Goal: Task Accomplishment & Management: Manage account settings

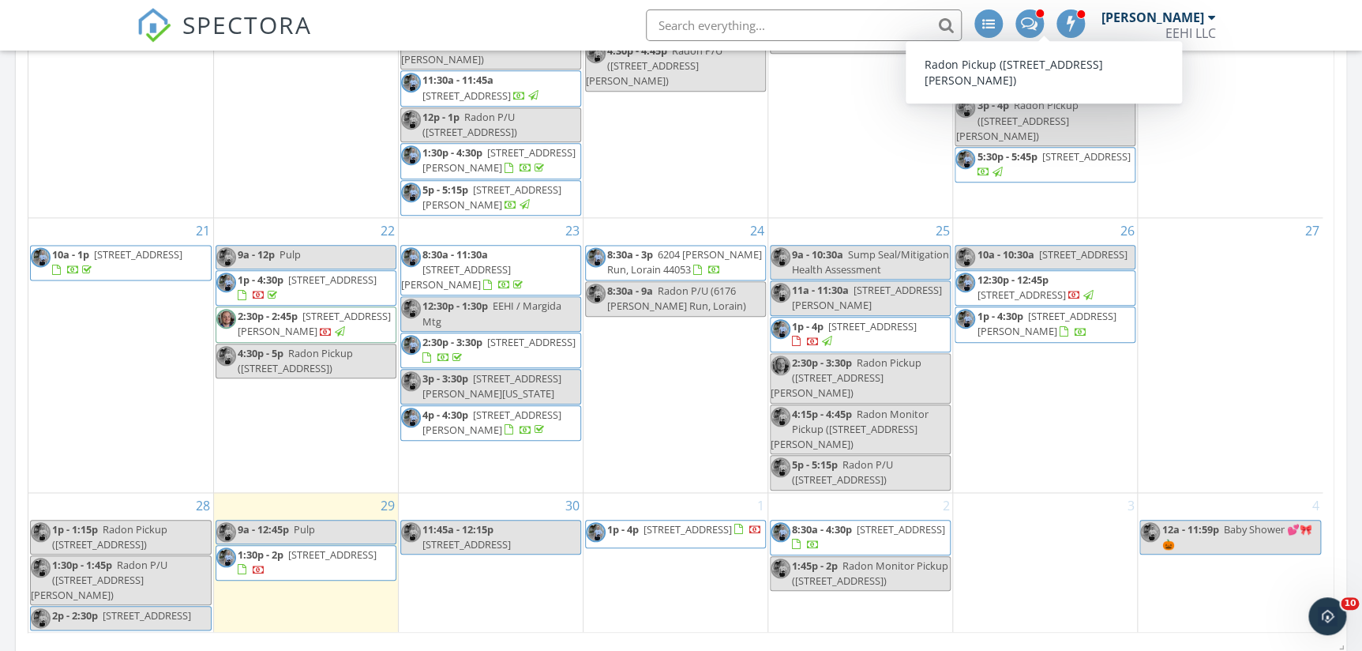
scroll to position [1148, 0]
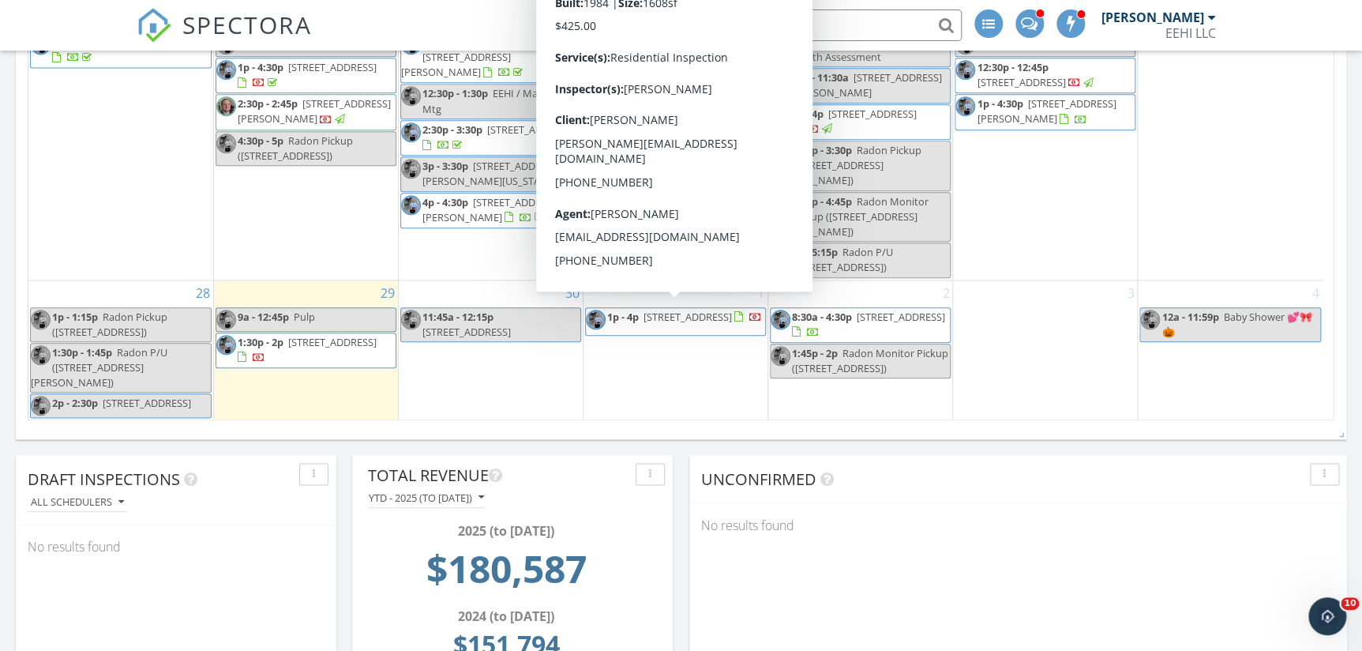
click at [634, 312] on span "1p - 4p" at bounding box center [623, 316] width 32 height 14
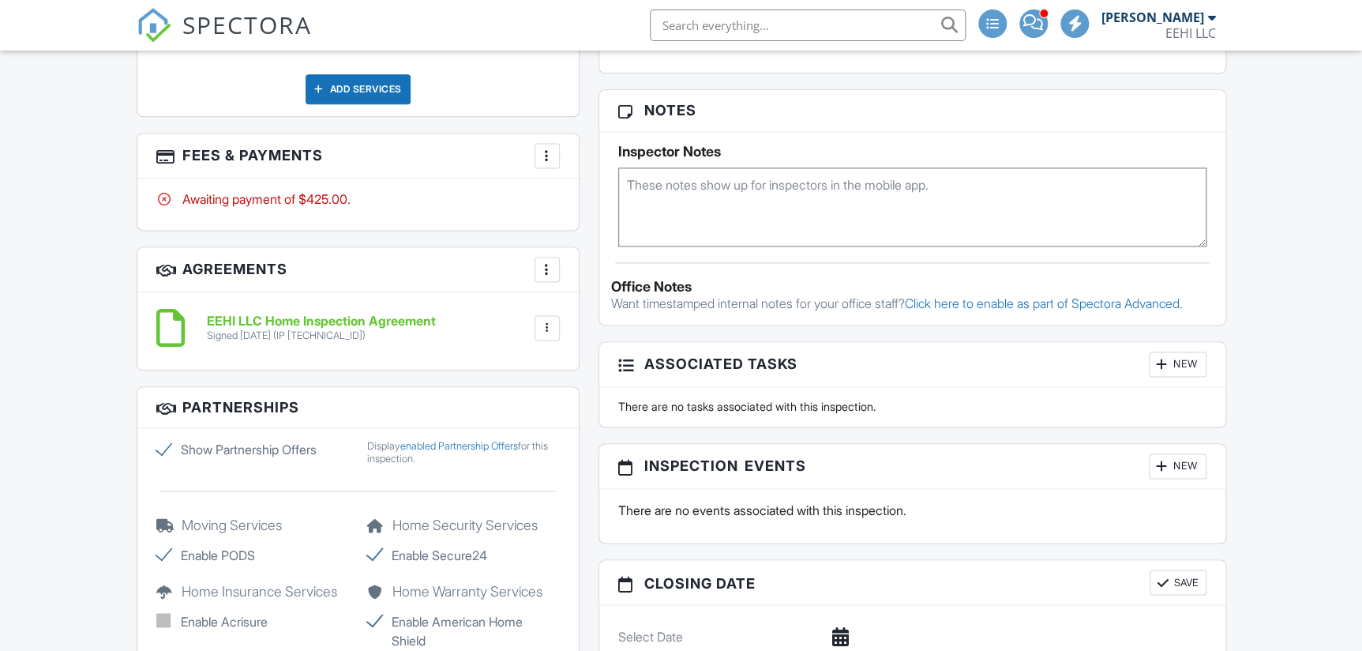
click at [554, 149] on div "More" at bounding box center [546, 155] width 25 height 25
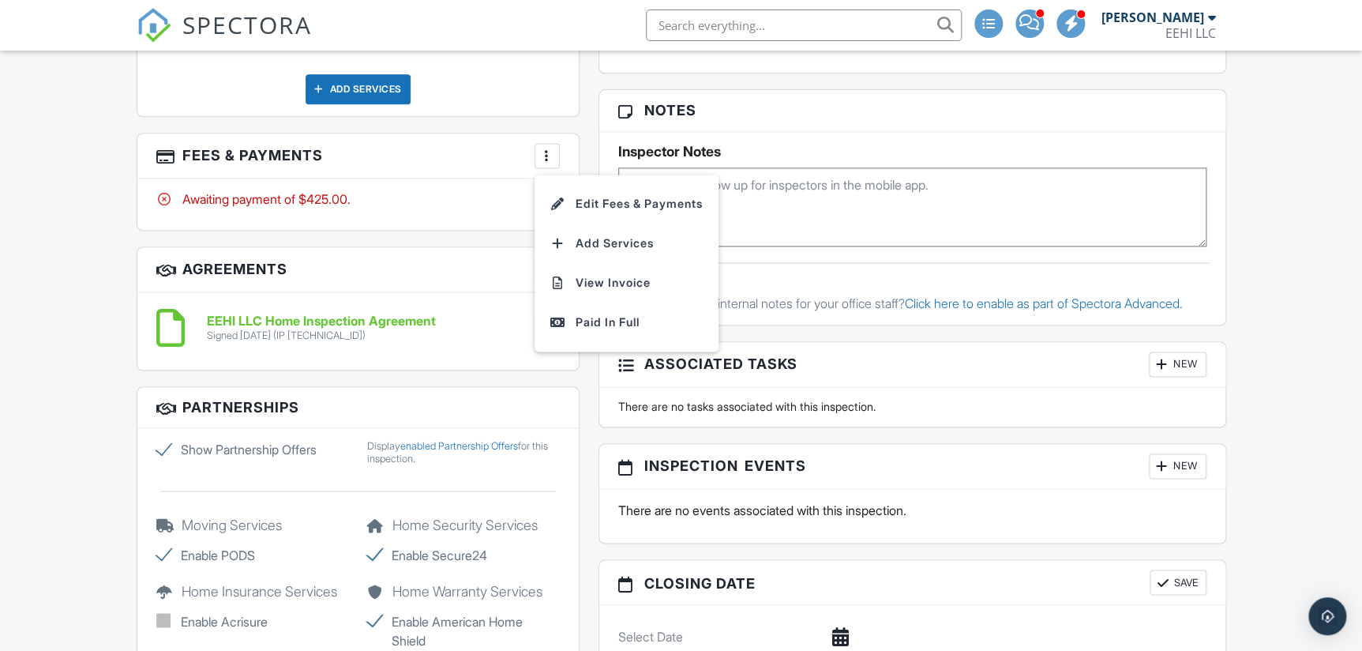
click at [634, 200] on li "Edit Fees & Payments" at bounding box center [626, 203] width 165 height 39
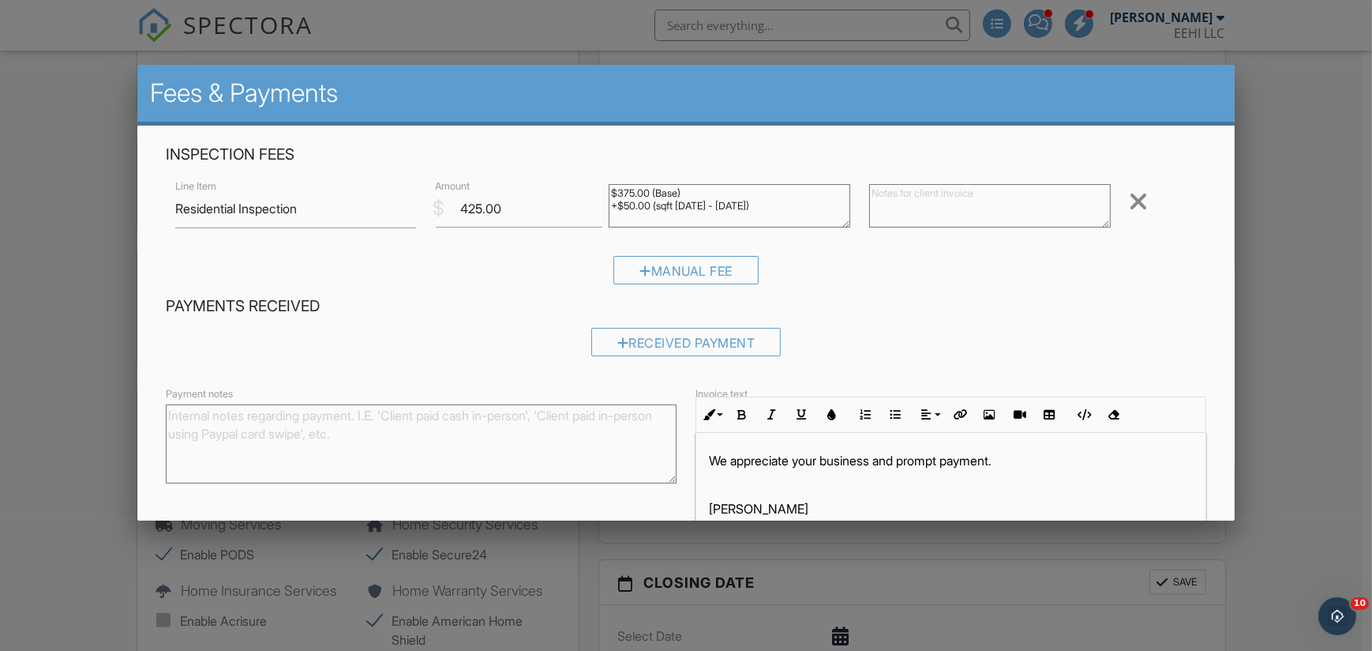
click at [649, 347] on div "Received Payment" at bounding box center [686, 342] width 190 height 28
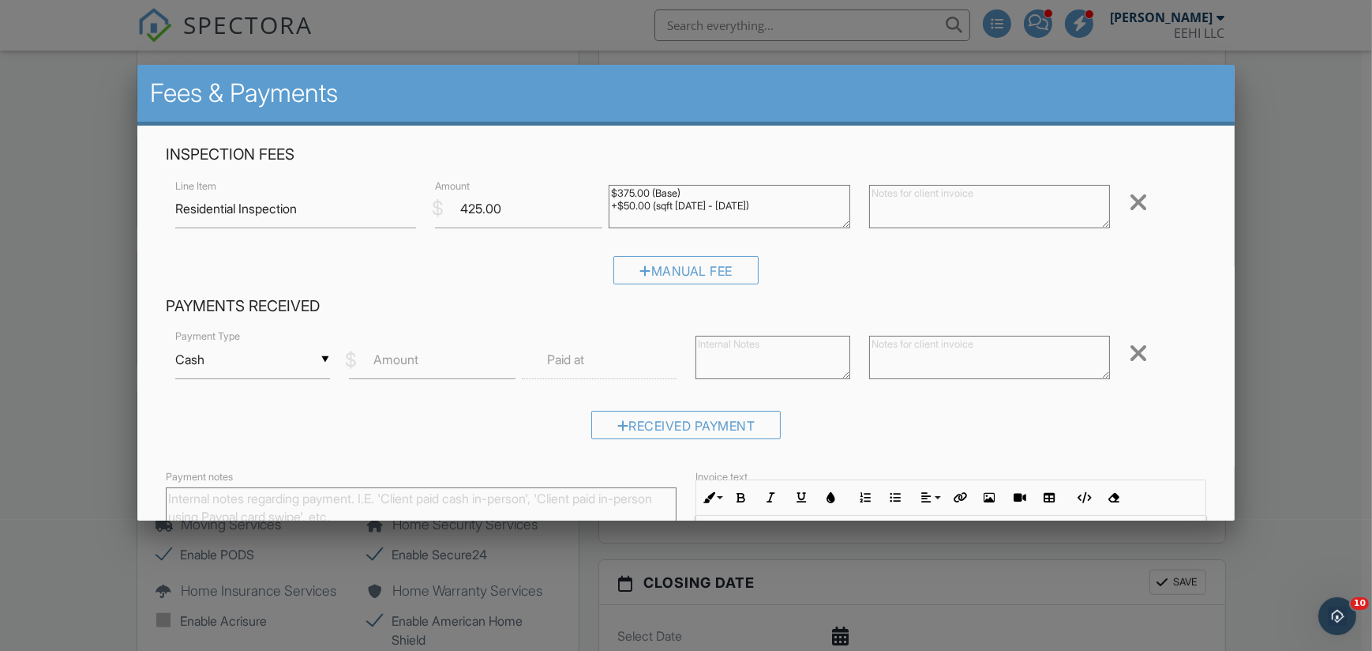
click at [321, 362] on div "▼ Cash Cash Check On-Site Card Other Cash Check On-Site Card Other" at bounding box center [252, 359] width 155 height 39
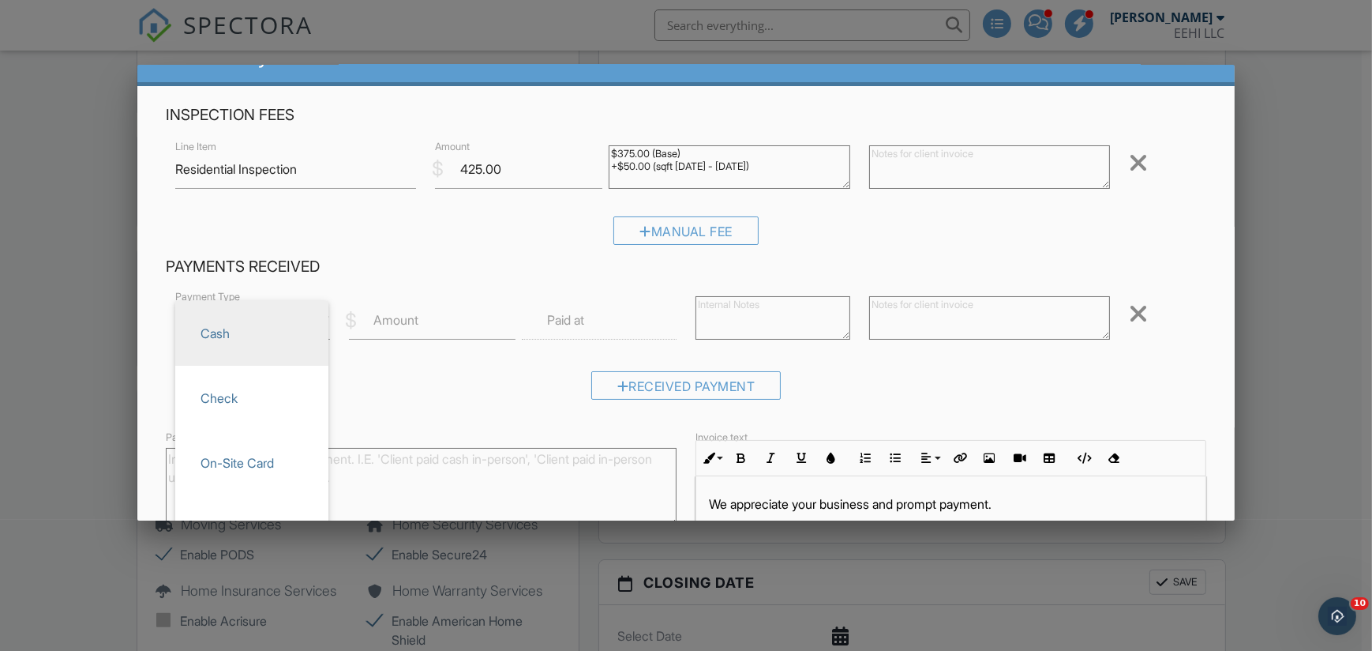
scroll to position [71, 0]
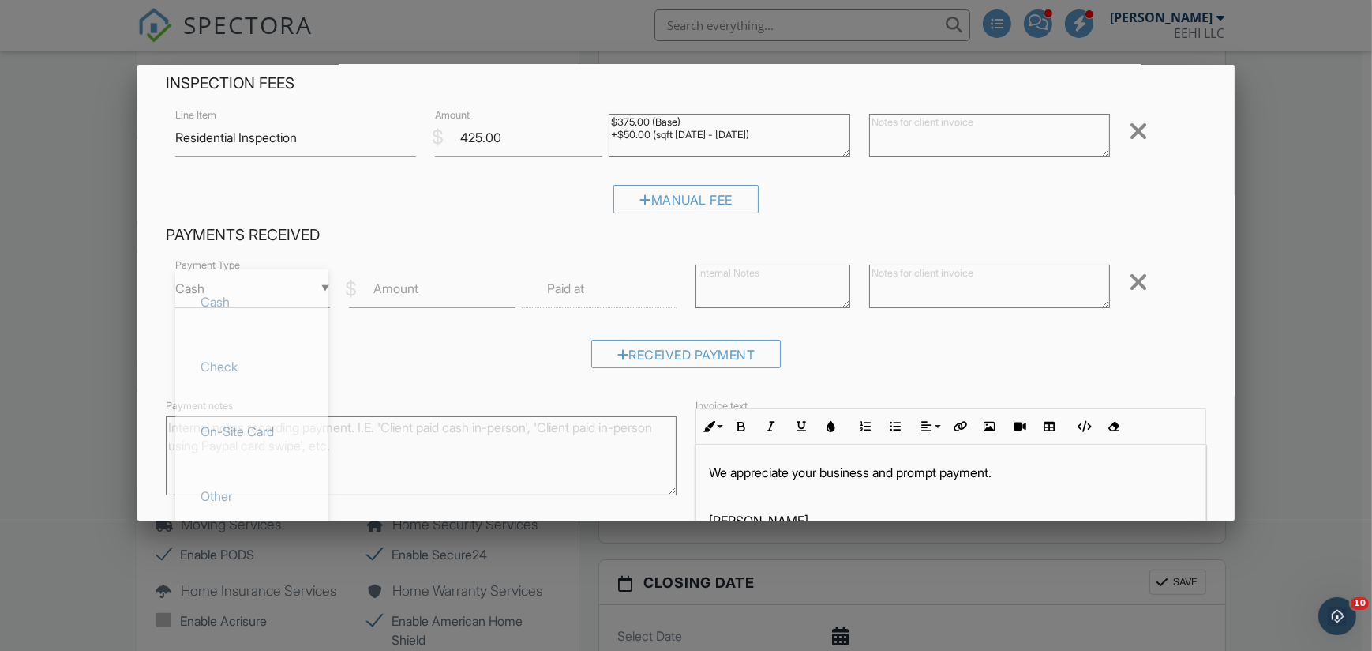
click at [275, 482] on span "Other" at bounding box center [252, 495] width 128 height 39
type input "Other"
click at [418, 290] on input "Amount" at bounding box center [432, 288] width 167 height 39
type input "425.00"
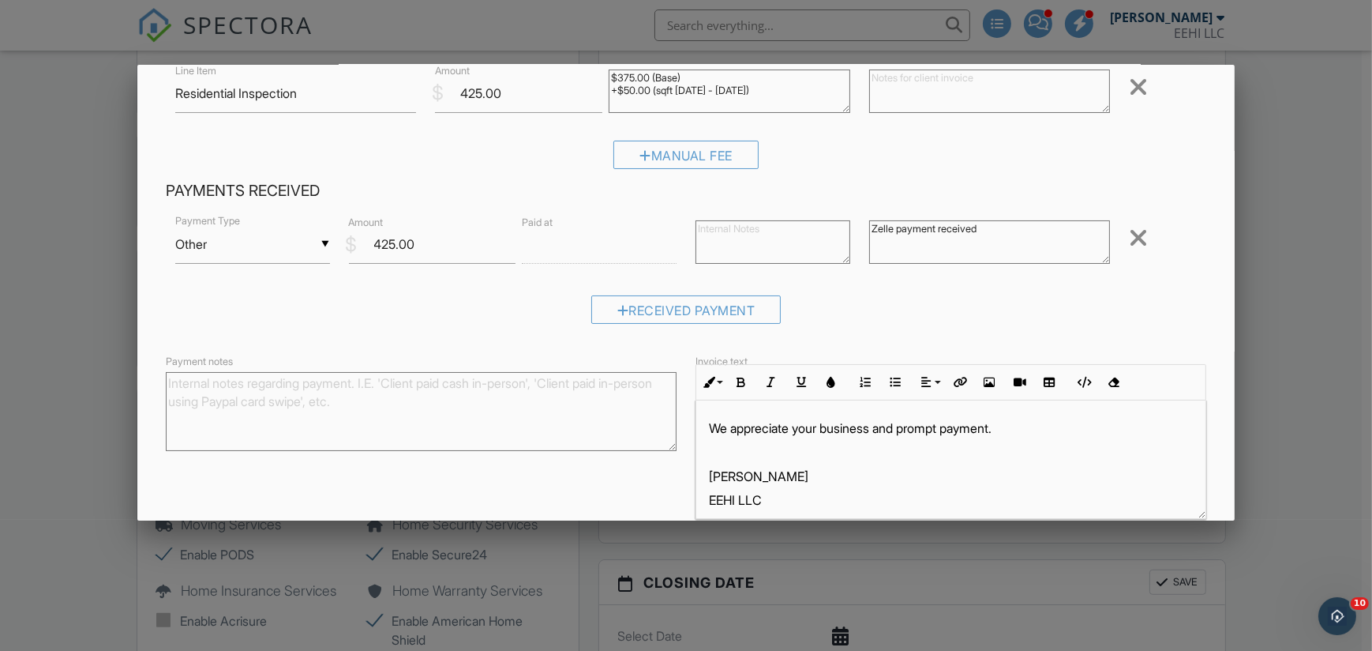
scroll to position [189, 0]
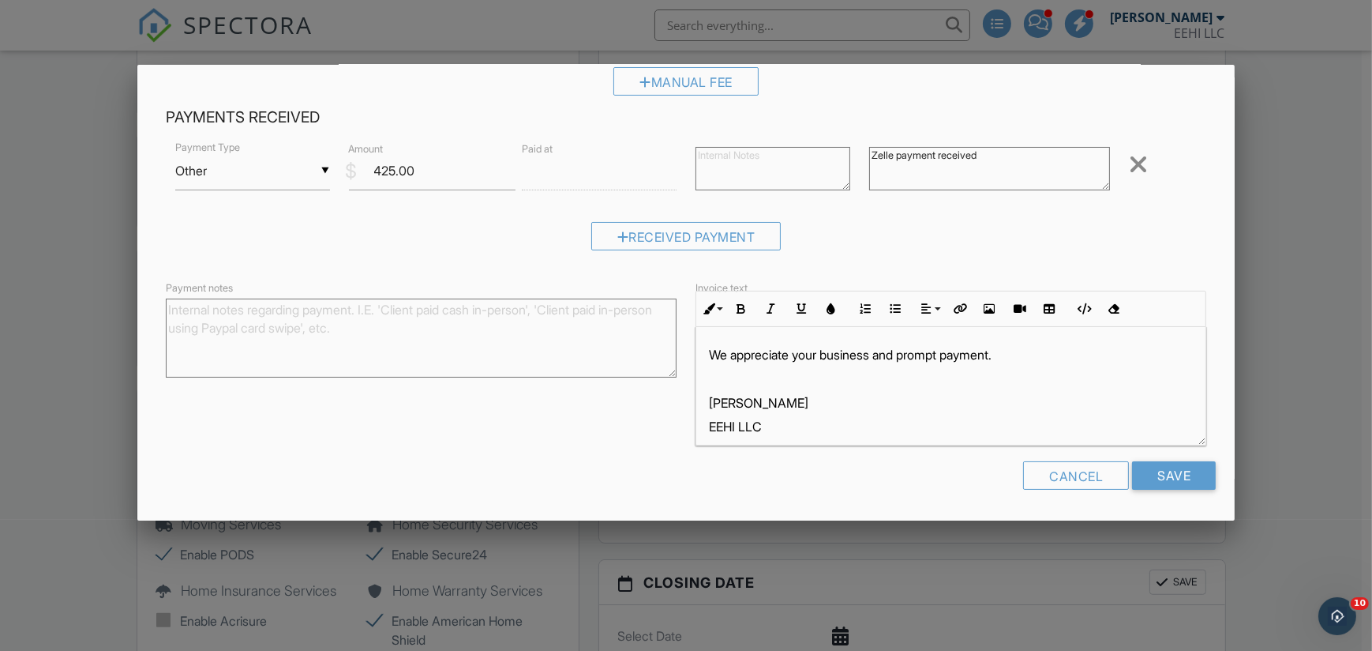
type textarea "Zelle payment received"
click at [1153, 478] on input "Save" at bounding box center [1174, 475] width 84 height 28
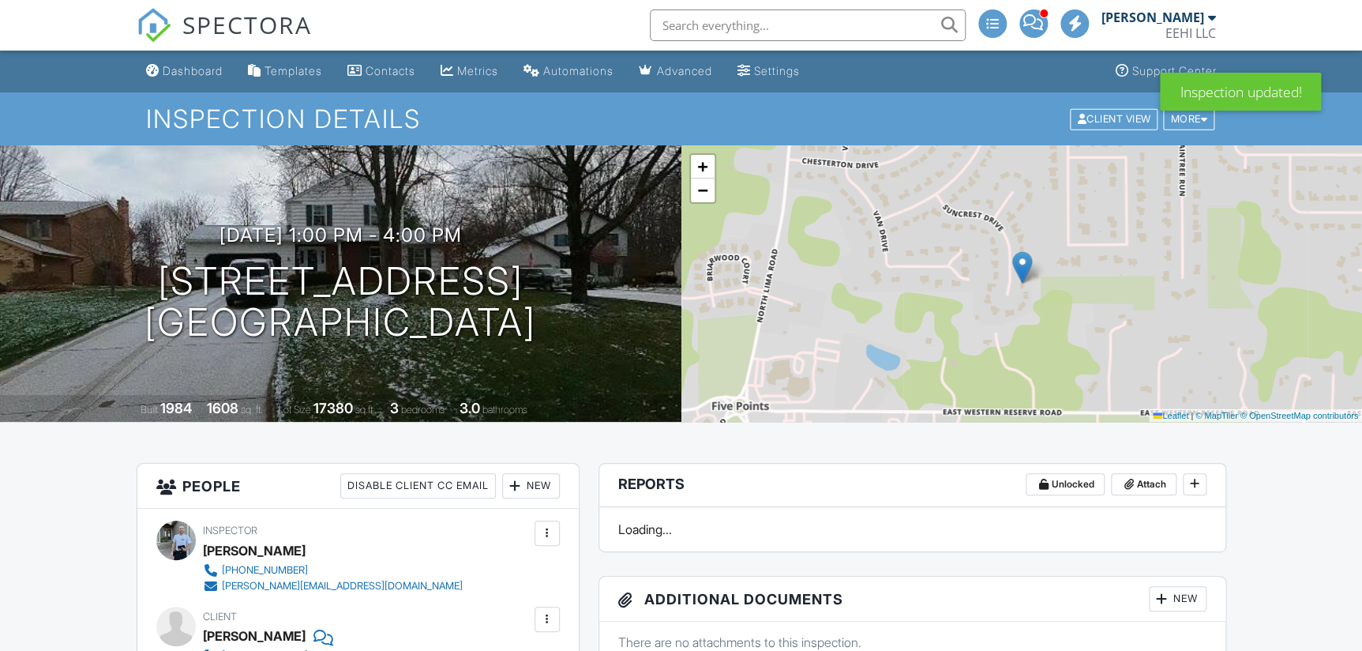
click at [190, 66] on div "Dashboard" at bounding box center [193, 70] width 60 height 13
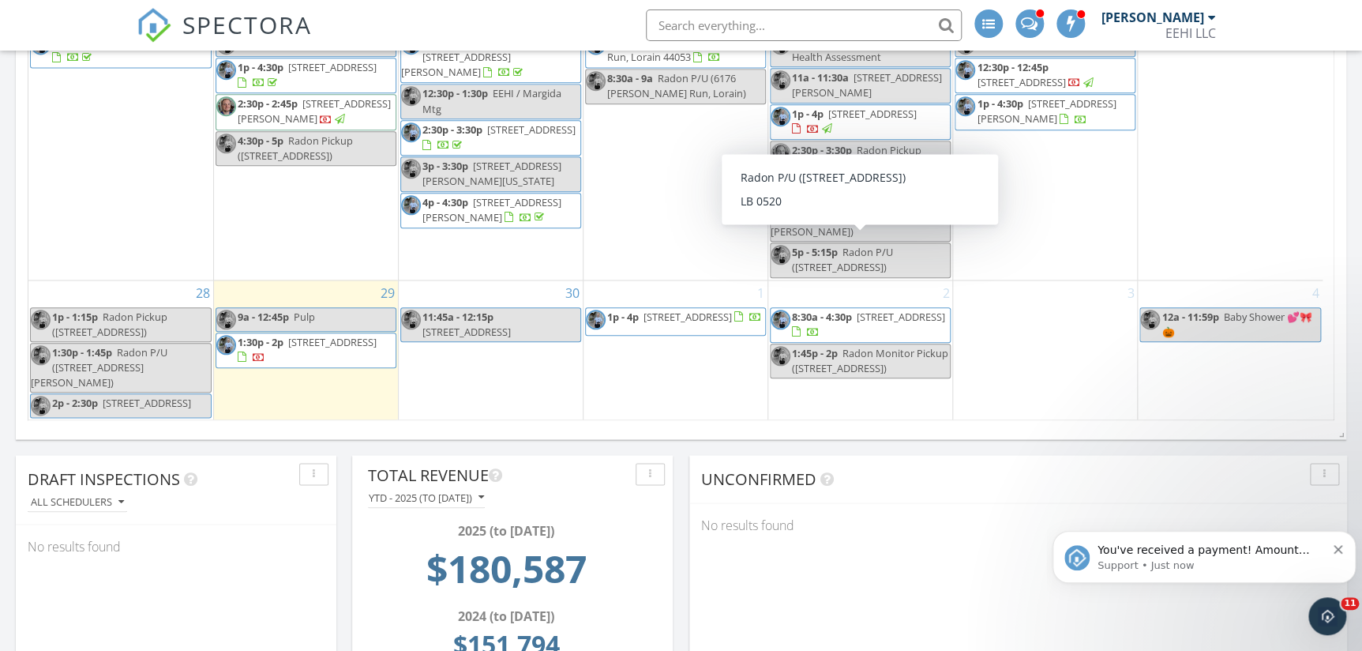
scroll to position [328, 0]
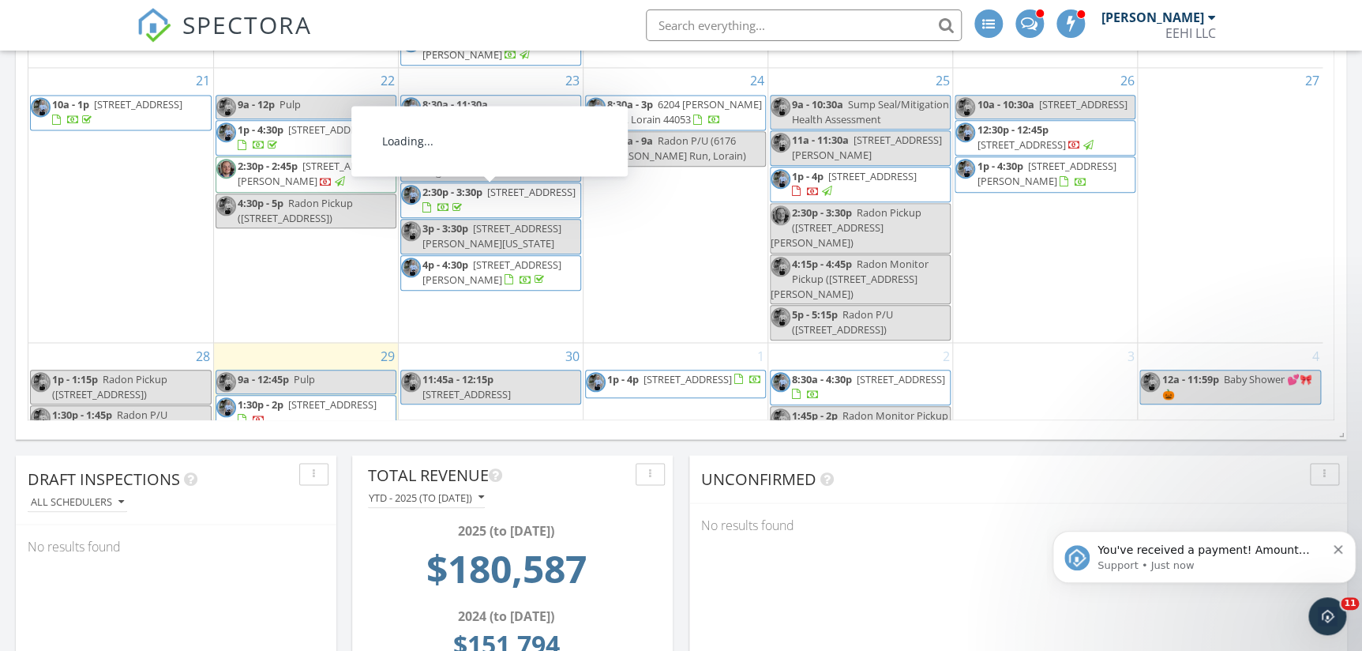
click at [309, 188] on span "3647 Harvey Rd, Cleveland Heights 44118" at bounding box center [314, 173] width 153 height 29
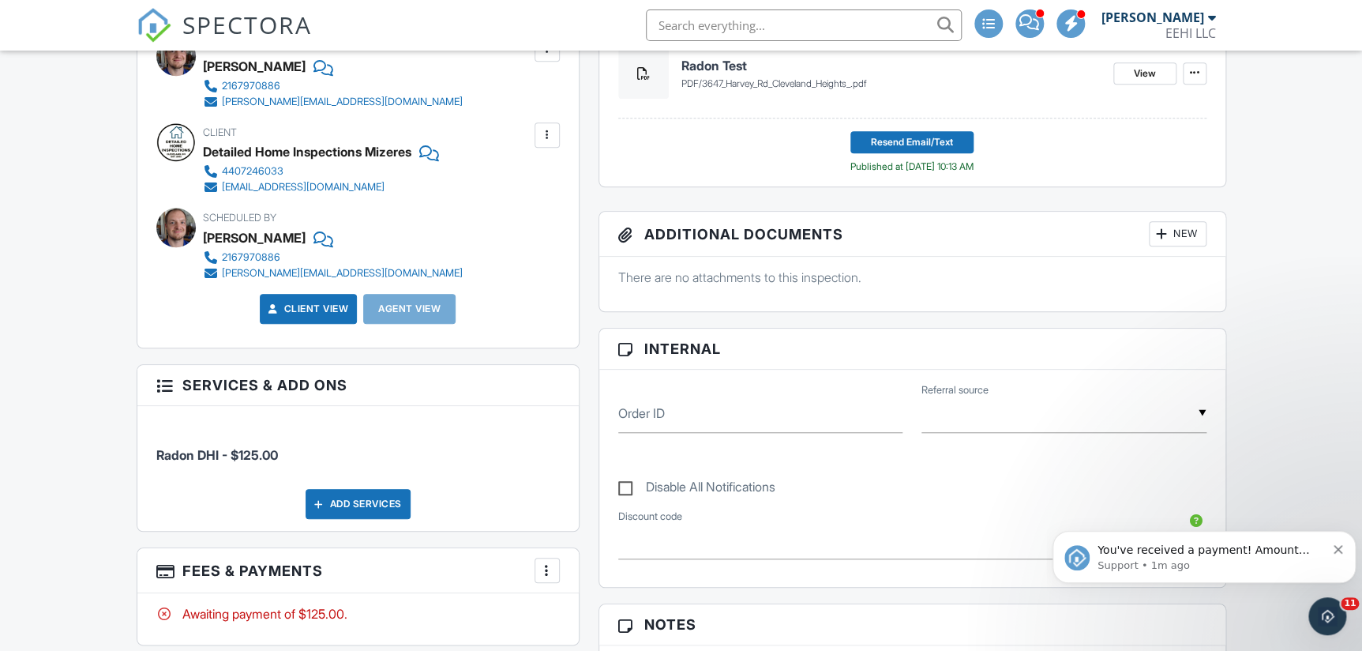
scroll to position [646, 0]
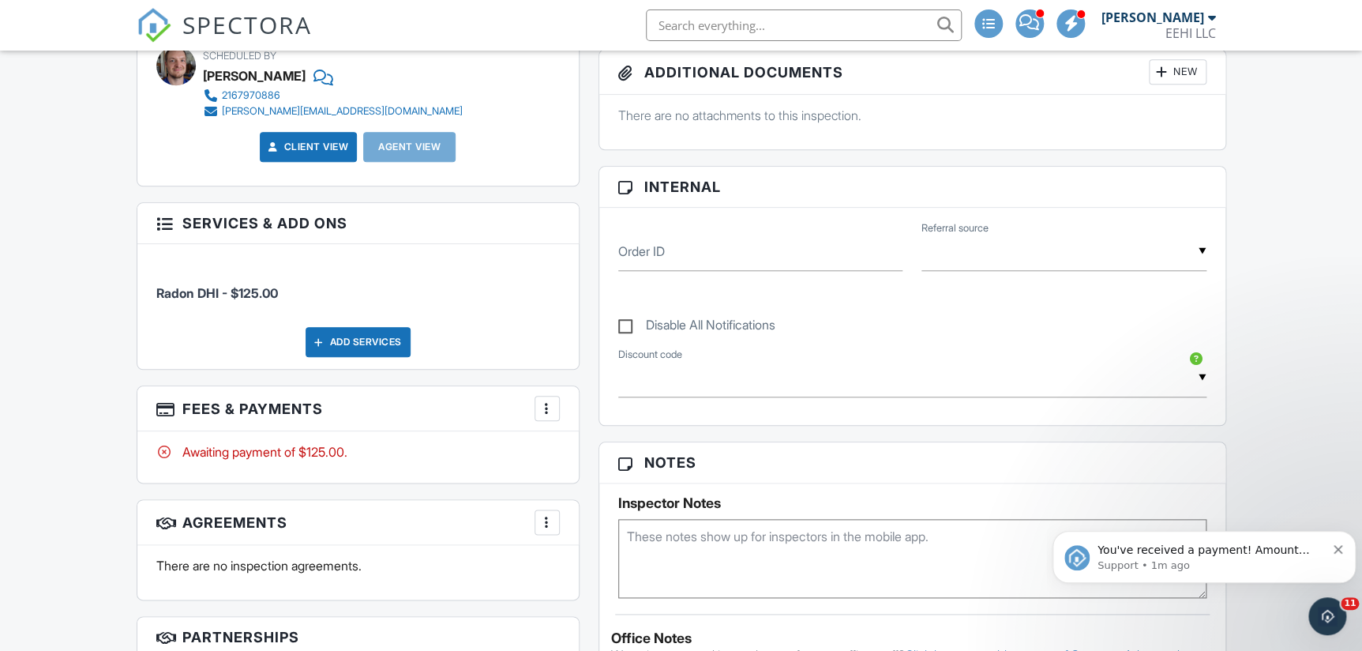
click at [546, 403] on div at bounding box center [547, 408] width 16 height 16
click at [632, 575] on div "Paid In Full" at bounding box center [626, 574] width 152 height 19
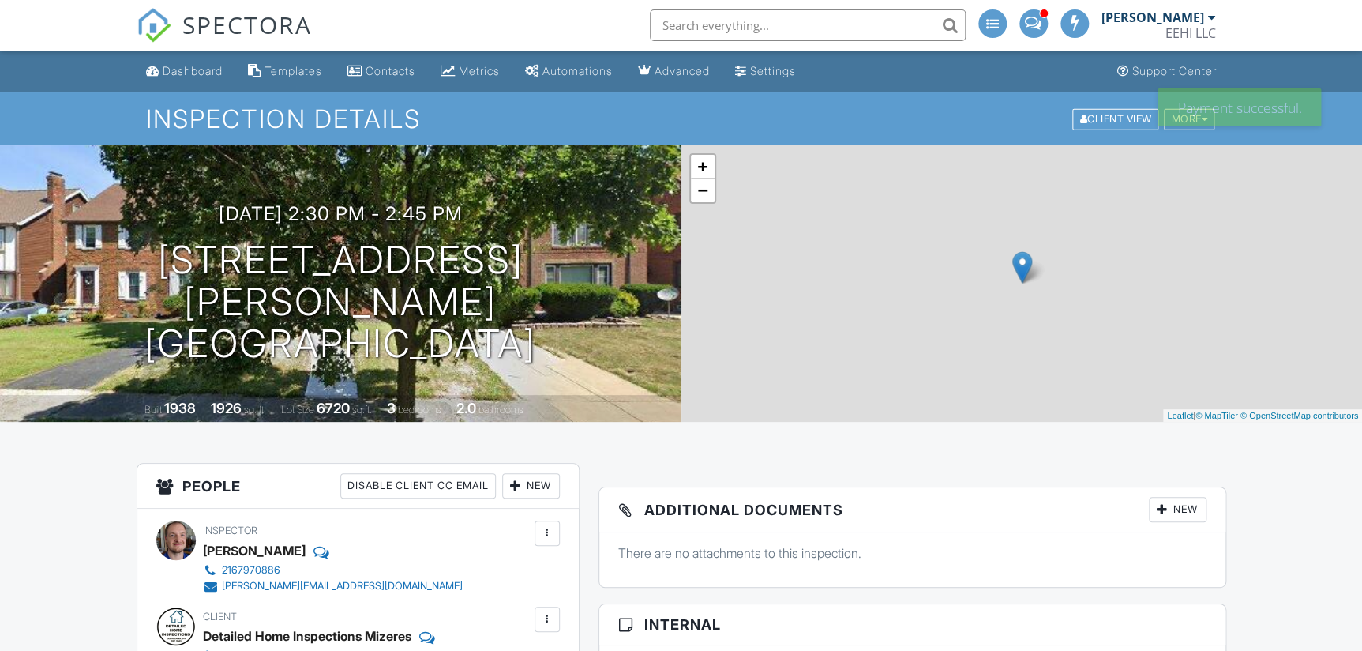
click at [189, 67] on div "Dashboard" at bounding box center [193, 70] width 60 height 13
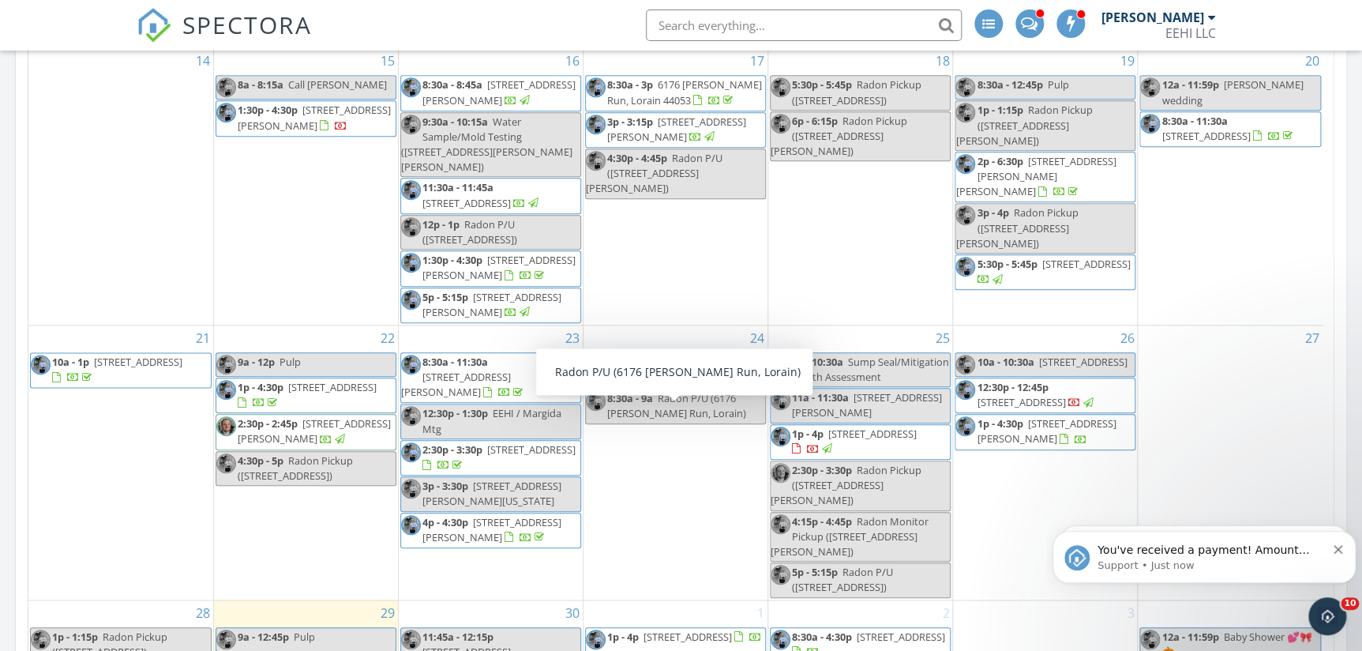
scroll to position [400, 0]
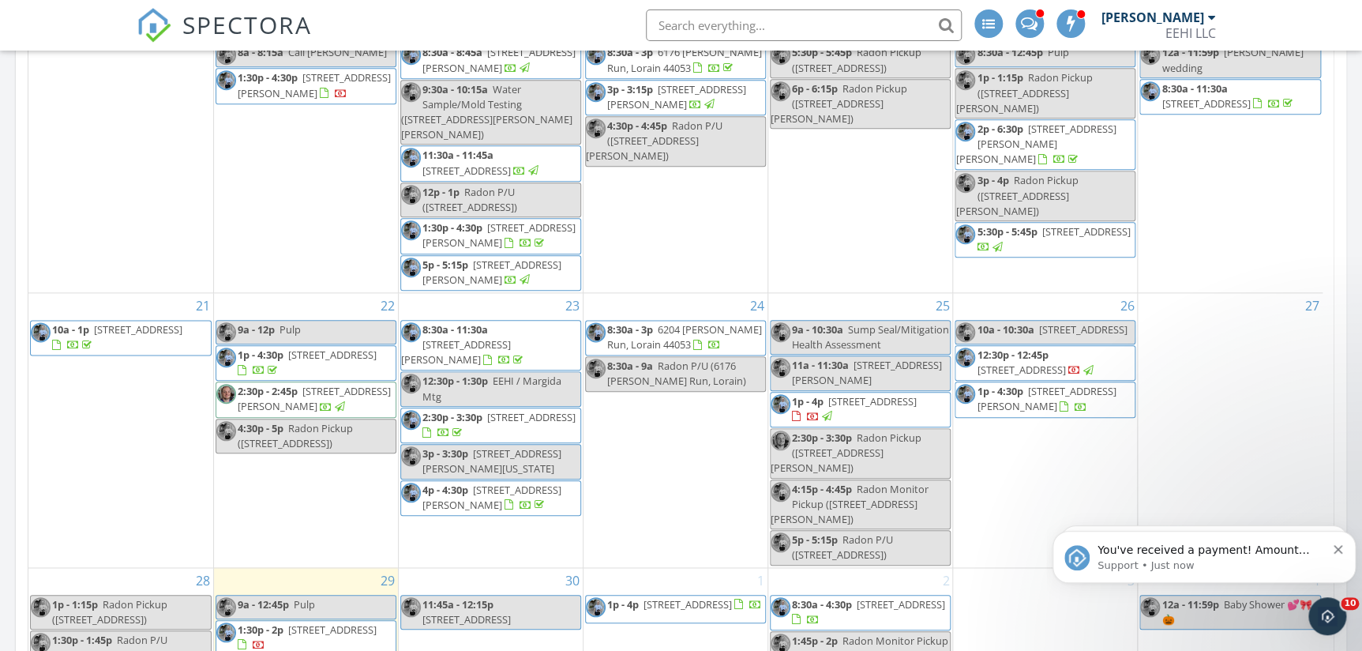
click at [1003, 362] on span "12:30p - 12:45p" at bounding box center [1012, 354] width 71 height 14
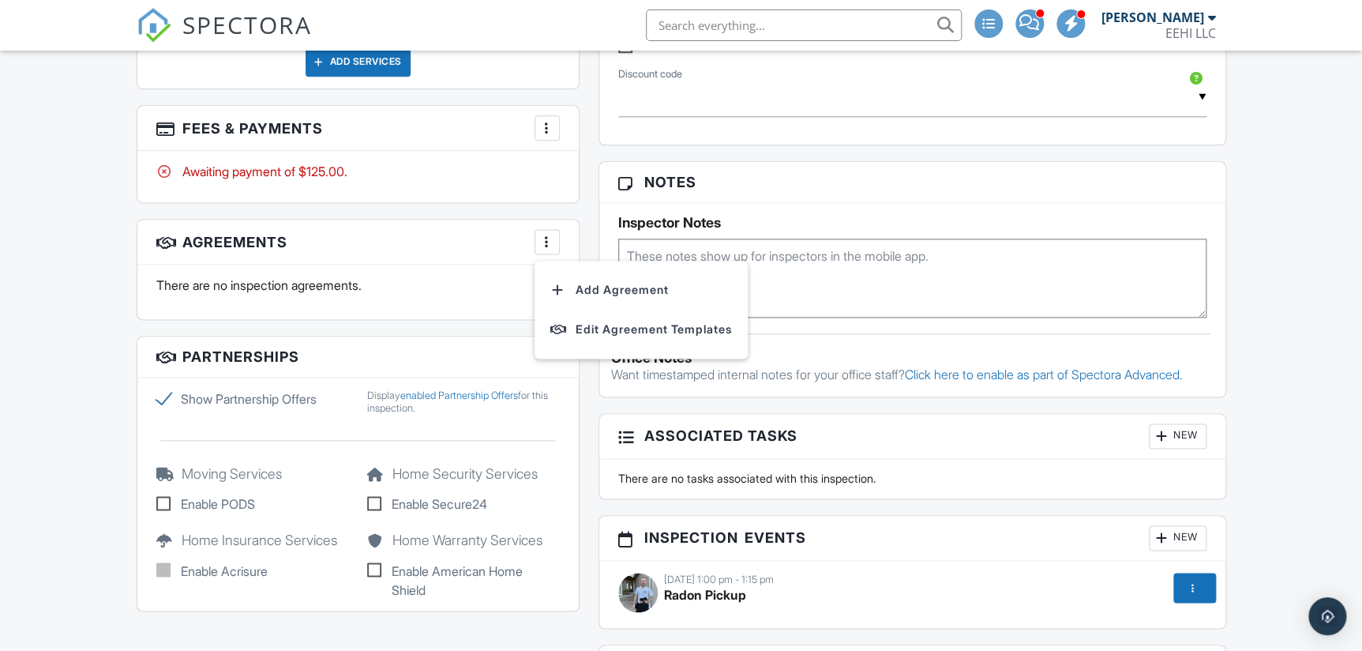
click at [549, 126] on div at bounding box center [547, 128] width 16 height 16
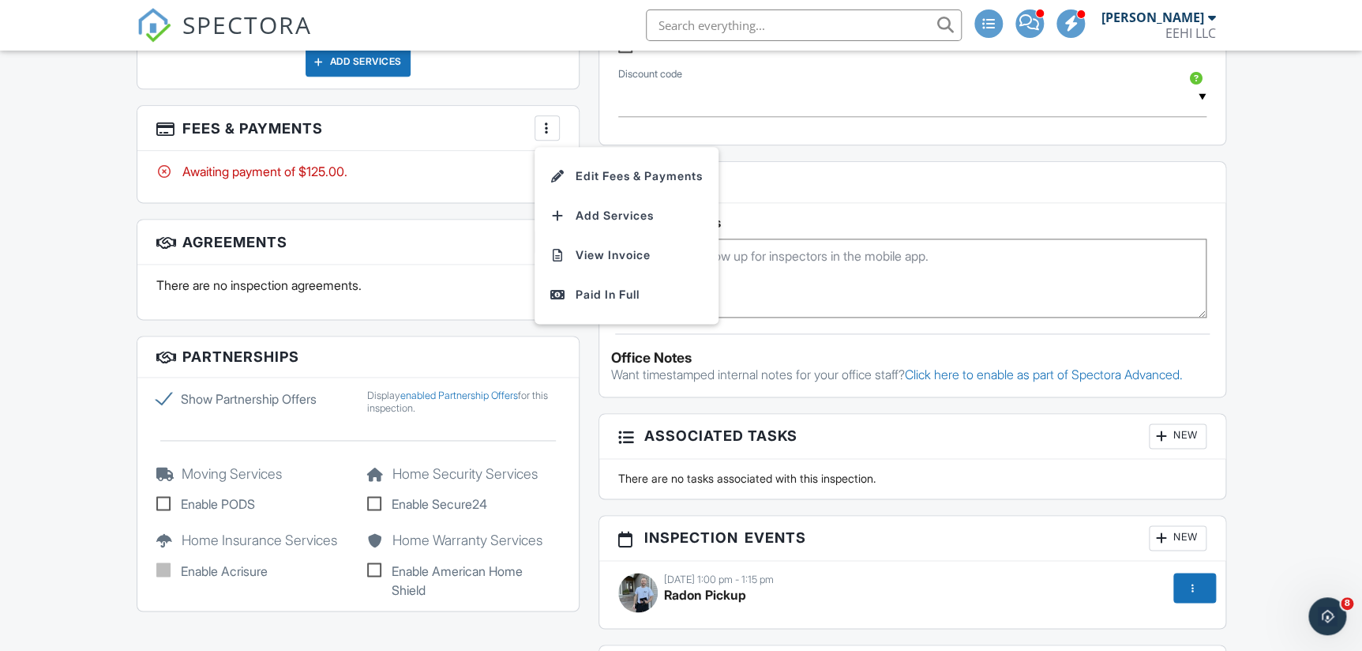
click at [618, 301] on div "Paid In Full" at bounding box center [626, 294] width 152 height 19
